Goal: Check status: Check status

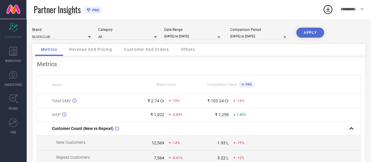
select select "9"
select select "2024"
select select "10"
select select "2024"
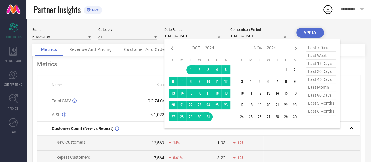
click at [187, 35] on input "[DATE] to [DATE]" at bounding box center [193, 36] width 59 height 6
click at [298, 49] on icon at bounding box center [295, 48] width 7 height 7
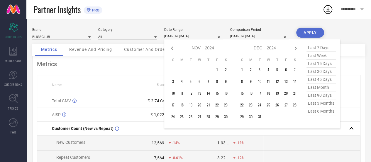
click at [298, 49] on icon at bounding box center [295, 48] width 7 height 7
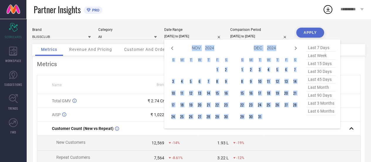
select select "2025"
select select "1"
select select "2025"
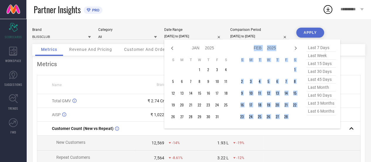
click at [298, 49] on icon at bounding box center [295, 48] width 7 height 7
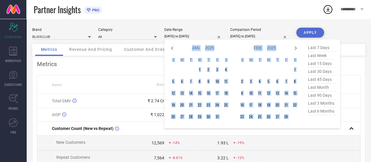
select select "1"
select select "2025"
select select "2"
select select "2025"
click at [298, 49] on icon at bounding box center [295, 48] width 7 height 7
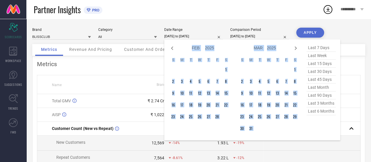
select select "2"
select select "2025"
select select "3"
select select "2025"
click at [298, 49] on icon at bounding box center [295, 48] width 7 height 7
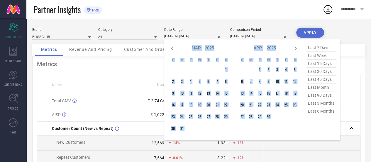
select select "3"
select select "2025"
select select "4"
select select "2025"
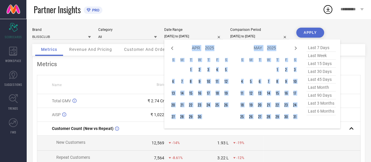
click at [298, 49] on icon at bounding box center [295, 48] width 7 height 7
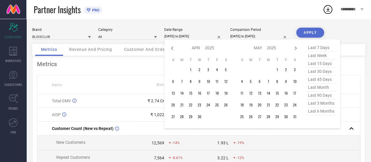
select select "4"
select select "2025"
select select "5"
select select "2025"
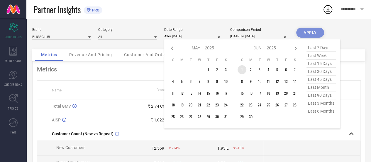
click at [243, 70] on td "1" at bounding box center [242, 69] width 9 height 9
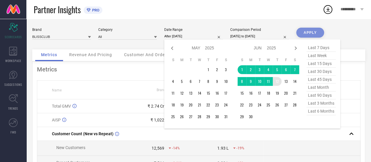
type input "[DATE] to [DATE]"
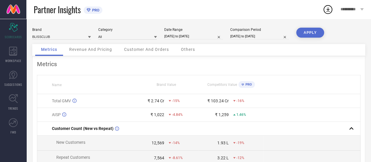
select select "8"
select select "2024"
select select "9"
select select "2024"
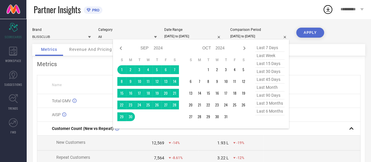
click at [253, 36] on input "[DATE] to [DATE]" at bounding box center [259, 36] width 59 height 6
click at [123, 47] on icon at bounding box center [120, 48] width 7 height 7
select select "7"
select select "2024"
select select "8"
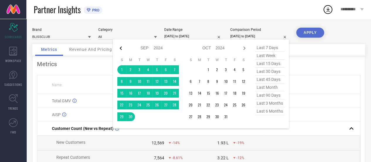
select select "2024"
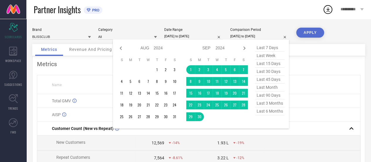
click at [123, 47] on icon at bounding box center [120, 48] width 7 height 7
select select "6"
select select "2024"
select select "7"
select select "2024"
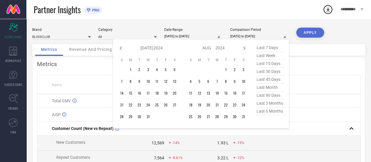
click at [123, 47] on icon at bounding box center [120, 48] width 7 height 7
select select "5"
select select "2024"
select select "6"
select select "2024"
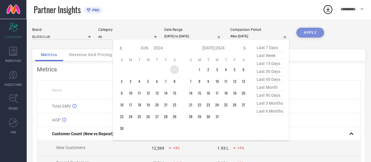
click at [176, 70] on td "1" at bounding box center [174, 69] width 9 height 9
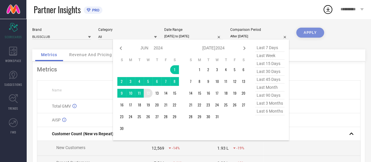
type input "[DATE] to [DATE]"
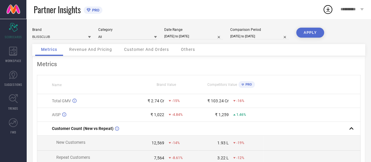
click at [308, 32] on button "APPLY" at bounding box center [310, 33] width 28 height 10
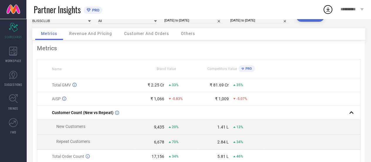
scroll to position [15, 0]
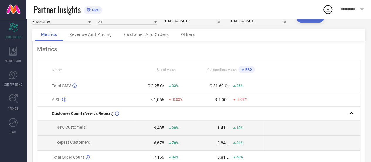
click at [93, 36] on span "Revenue And Pricing" at bounding box center [90, 34] width 43 height 5
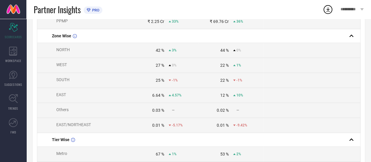
scroll to position [0, 0]
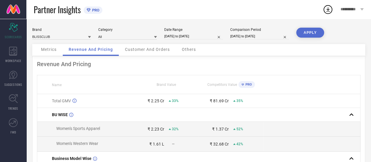
select select "5"
select select "2025"
select select "6"
select select "2025"
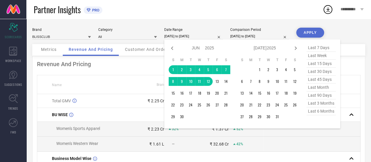
click at [185, 35] on input "[DATE] to [DATE]" at bounding box center [193, 36] width 59 height 6
click at [295, 50] on icon at bounding box center [295, 48] width 7 height 7
select select "6"
select select "2025"
select select "7"
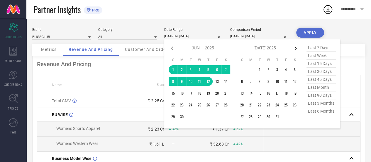
select select "2025"
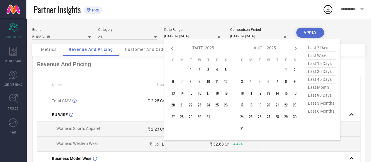
click at [295, 50] on icon at bounding box center [295, 48] width 7 height 7
select select "7"
select select "2025"
select select "8"
select select "2025"
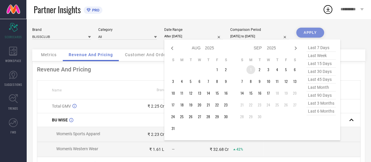
click at [251, 69] on td "1" at bounding box center [251, 69] width 9 height 9
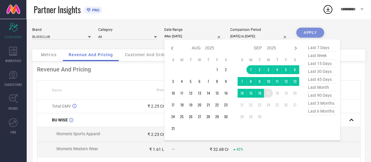
type input "[DATE] to [DATE]"
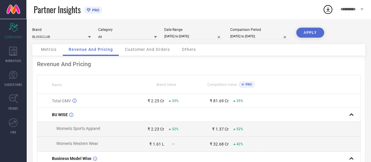
select select "5"
select select "2024"
select select "6"
select select "2024"
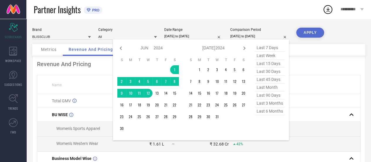
click at [258, 39] on input "[DATE] to [DATE]" at bounding box center [259, 36] width 59 height 6
click at [244, 50] on icon at bounding box center [244, 48] width 7 height 7
select select "7"
select select "2024"
select select "8"
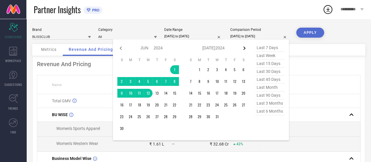
select select "2024"
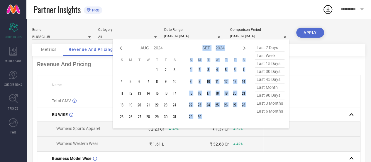
click at [244, 50] on icon at bounding box center [244, 48] width 7 height 7
select select "8"
select select "2024"
select select "9"
select select "2024"
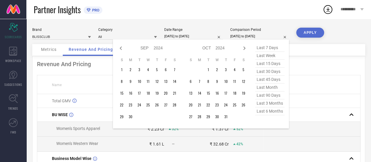
click at [266, 89] on span "last month" at bounding box center [269, 87] width 29 height 8
type input "[DATE] to [DATE]"
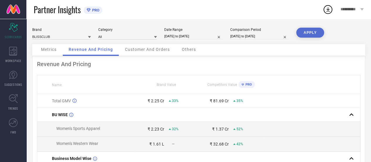
click at [308, 33] on button "APPLY" at bounding box center [310, 33] width 28 height 10
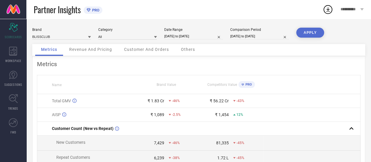
click at [78, 48] on span "Revenue And Pricing" at bounding box center [90, 49] width 43 height 5
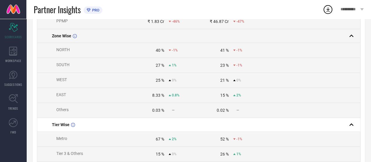
scroll to position [153, 0]
